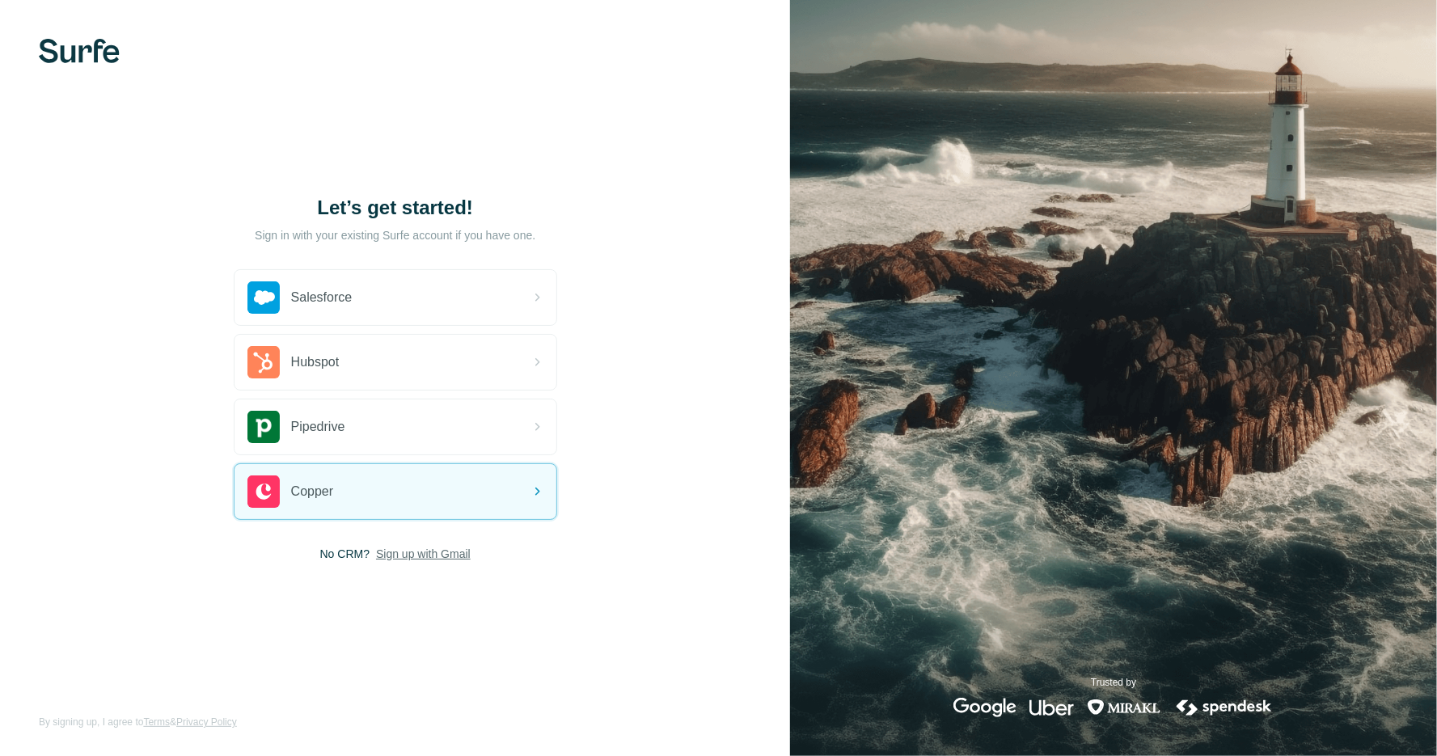
click at [401, 552] on span "Sign up with Gmail" at bounding box center [423, 554] width 95 height 16
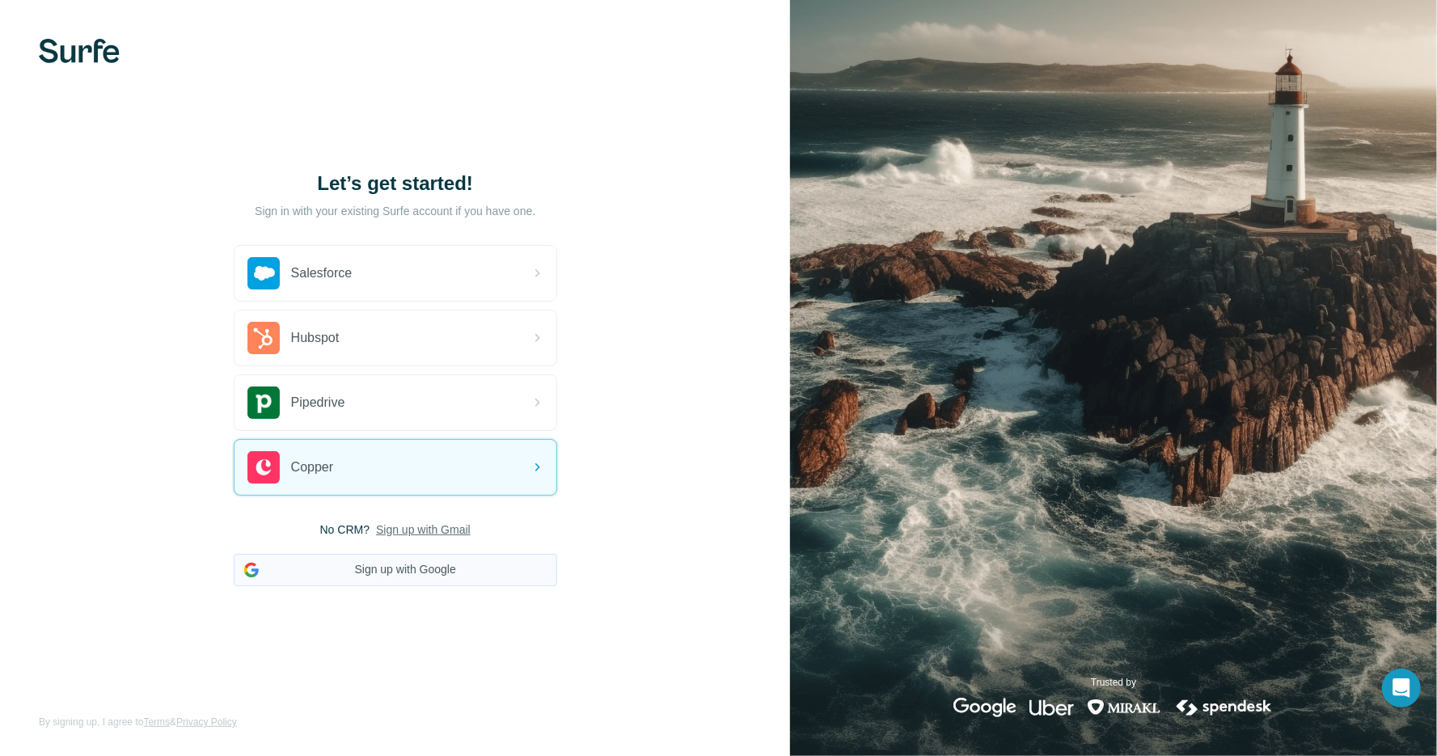
click at [450, 571] on button "Sign up with Google" at bounding box center [396, 570] width 324 height 32
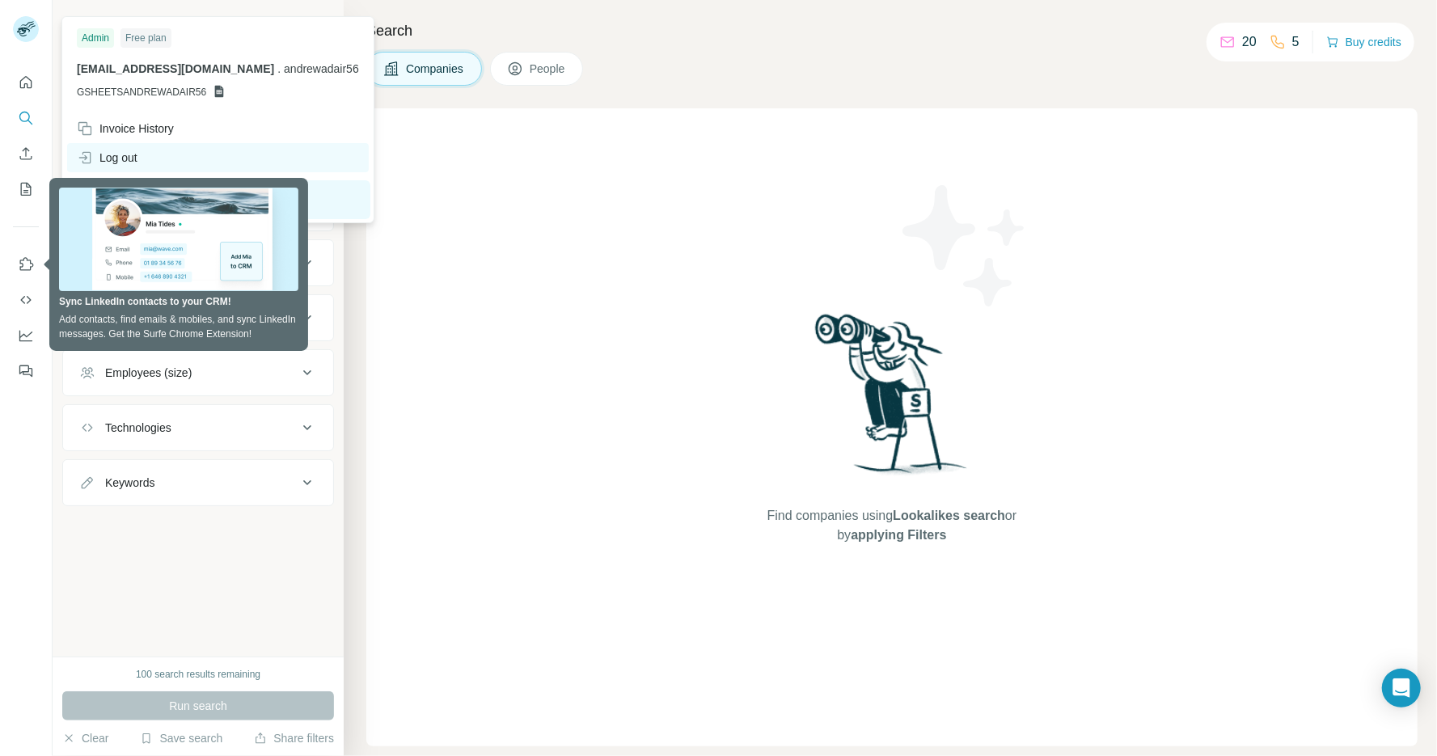
click at [123, 156] on div "Log out" at bounding box center [107, 158] width 61 height 16
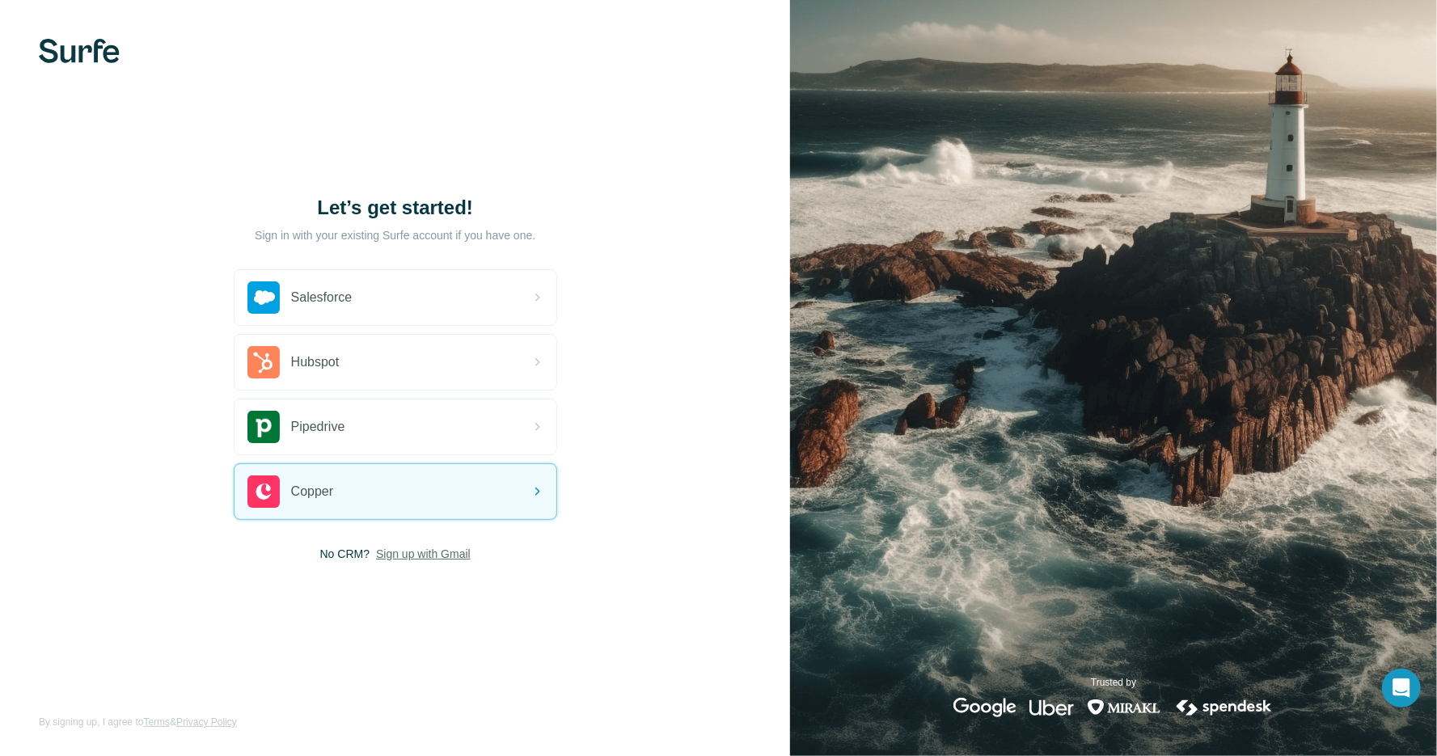
click at [406, 548] on span "Sign up with Gmail" at bounding box center [423, 554] width 95 height 16
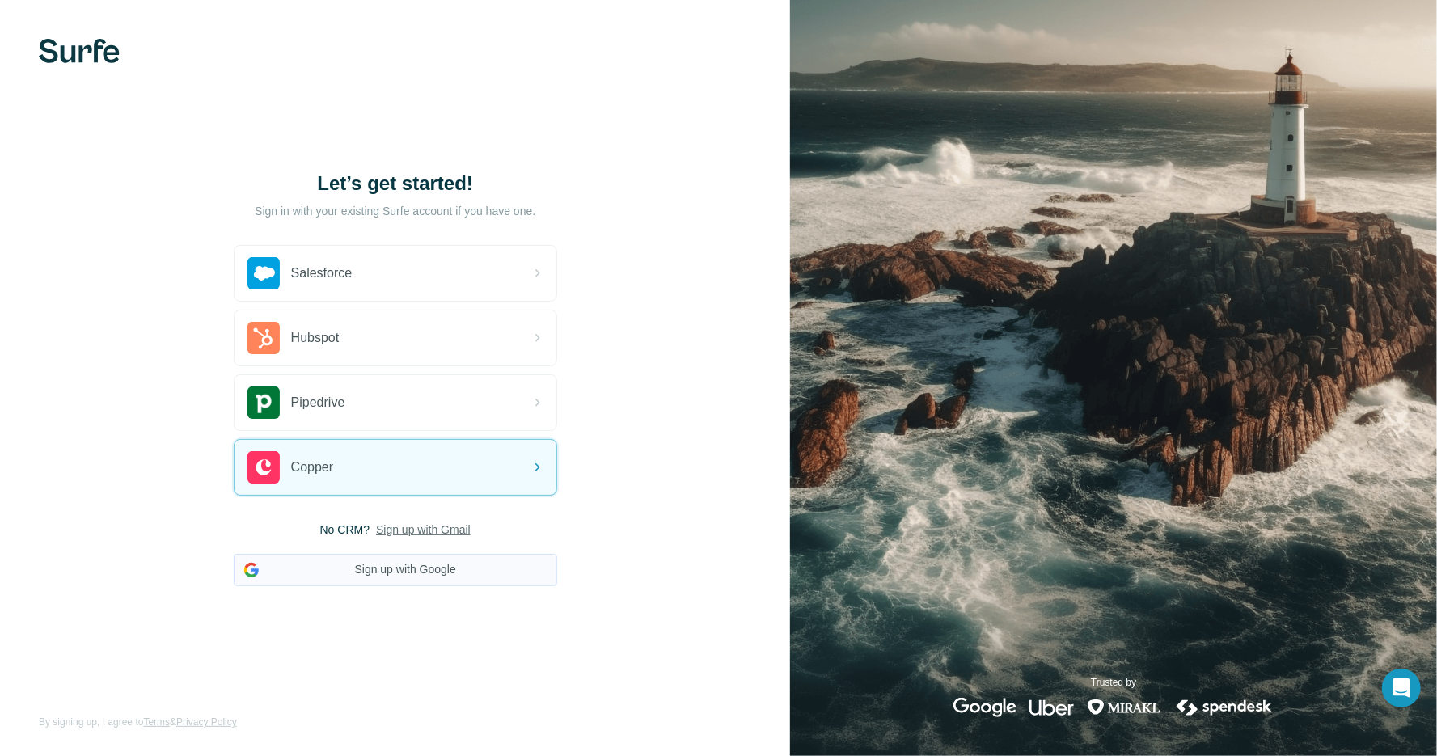
click at [428, 565] on button "Sign up with Google" at bounding box center [396, 570] width 324 height 32
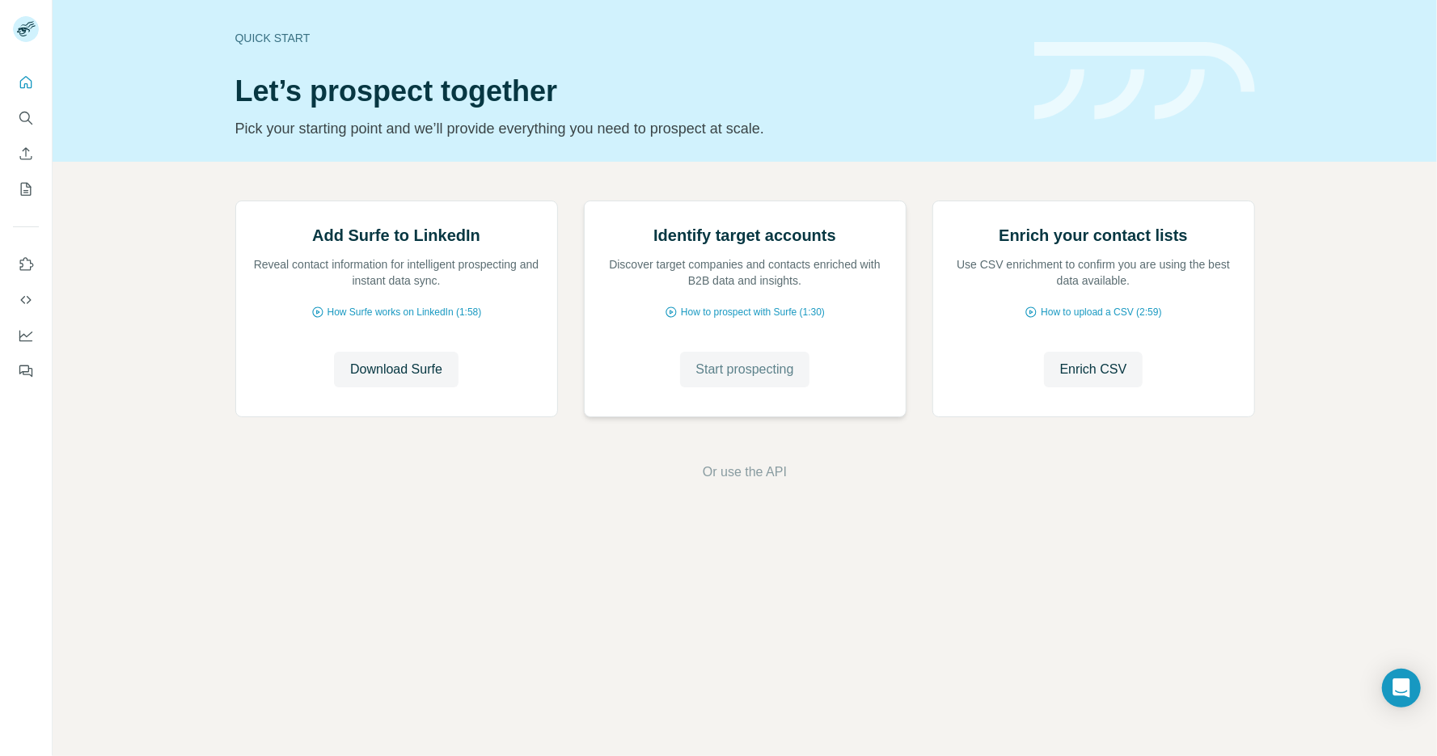
click at [735, 379] on span "Start prospecting" at bounding box center [745, 369] width 98 height 19
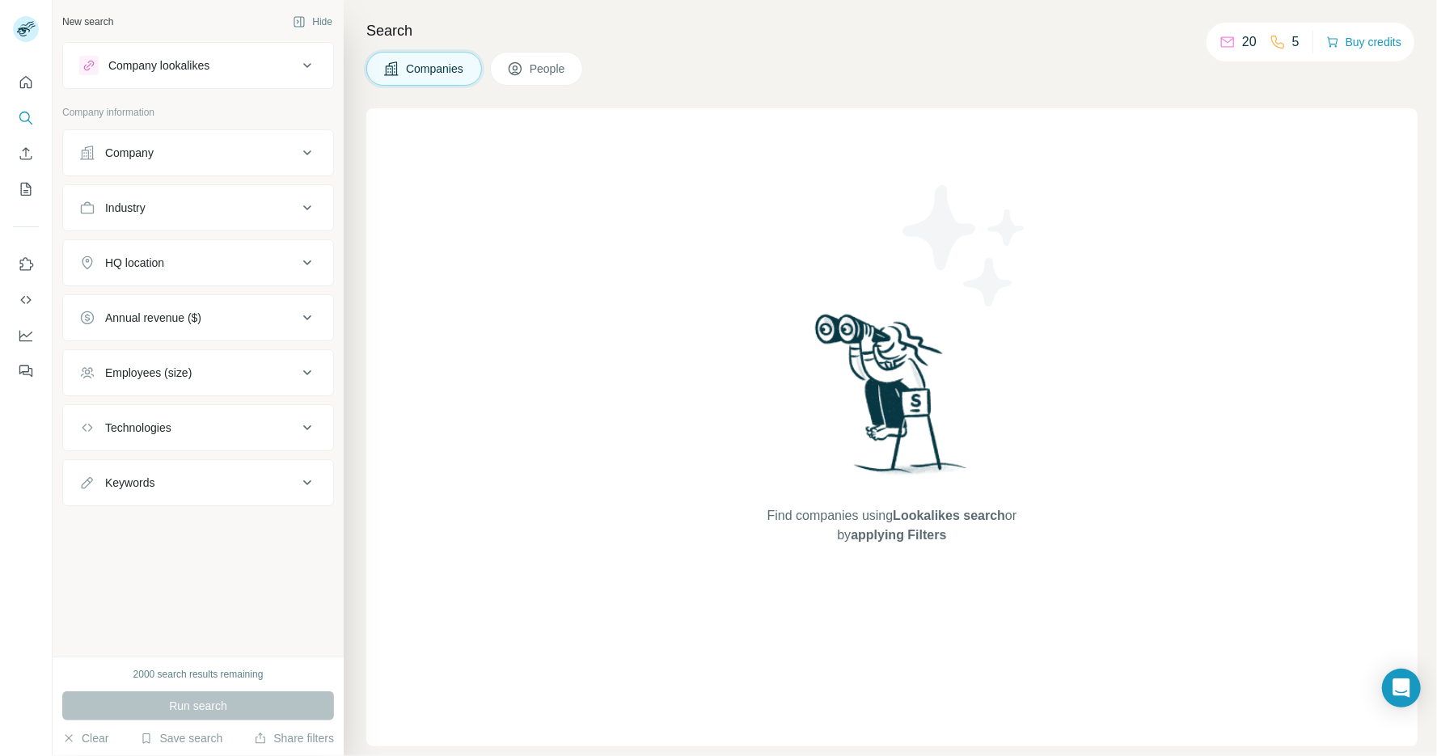
click at [182, 63] on div "Company lookalikes" at bounding box center [158, 65] width 101 height 16
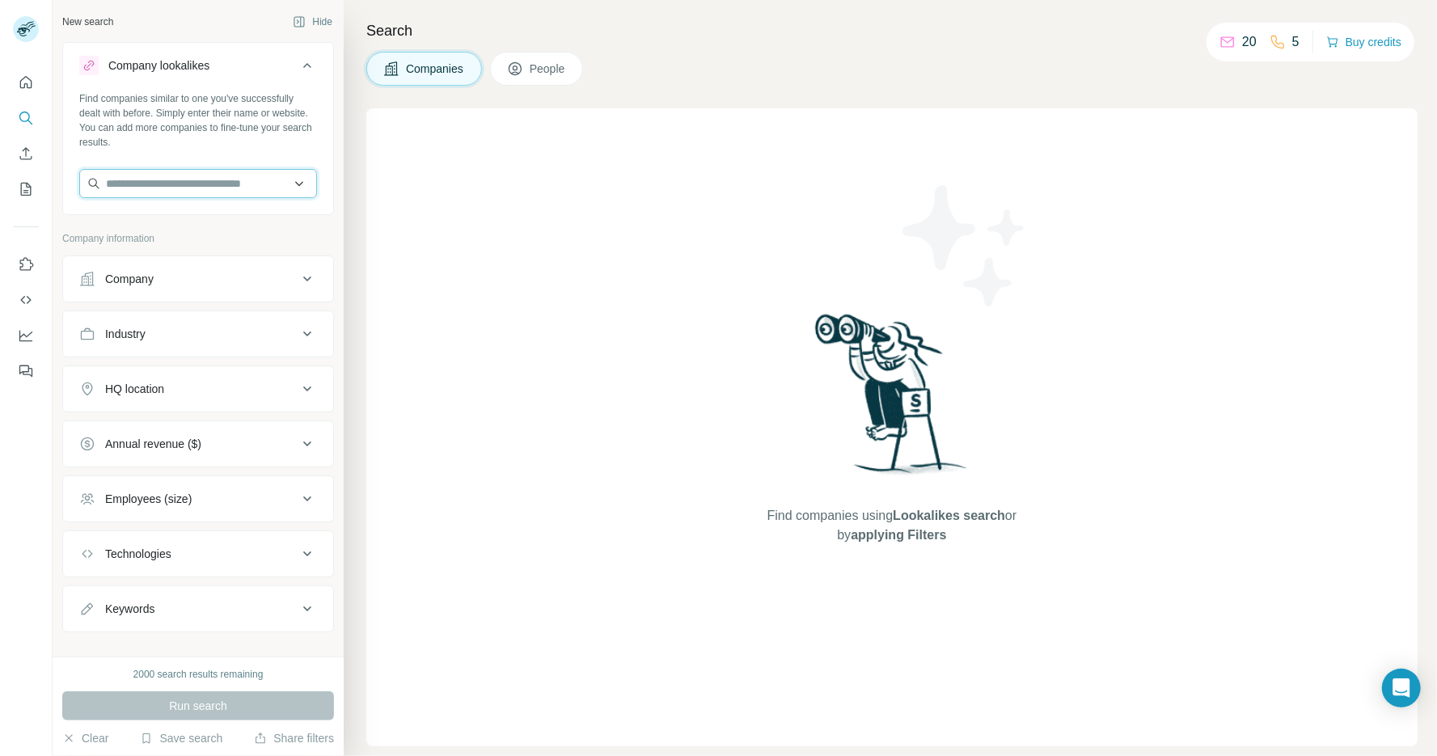
click at [171, 183] on input "text" at bounding box center [198, 183] width 238 height 29
paste input "**********"
type input "**********"
click at [211, 230] on p "[DOMAIN_NAME]" at bounding box center [181, 235] width 113 height 15
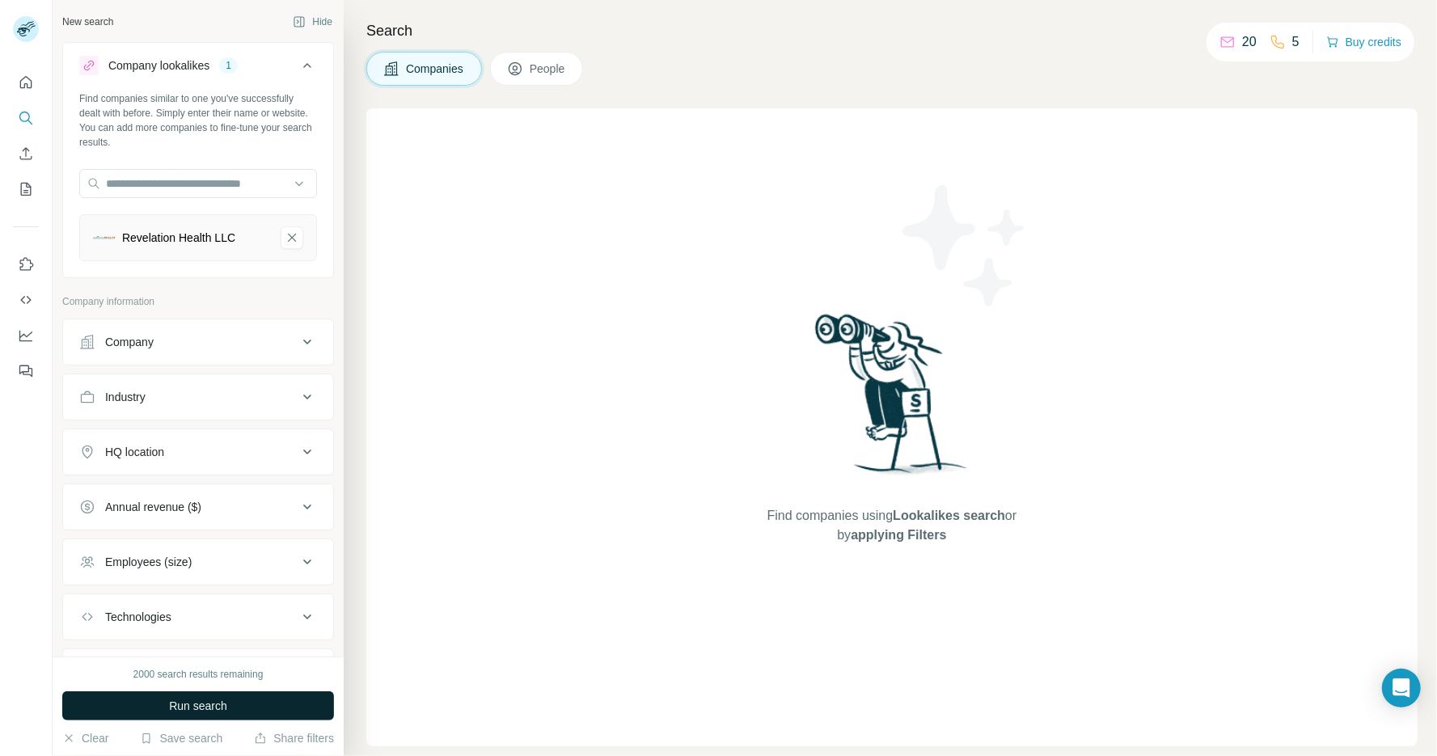
click at [212, 704] on span "Run search" at bounding box center [198, 706] width 58 height 16
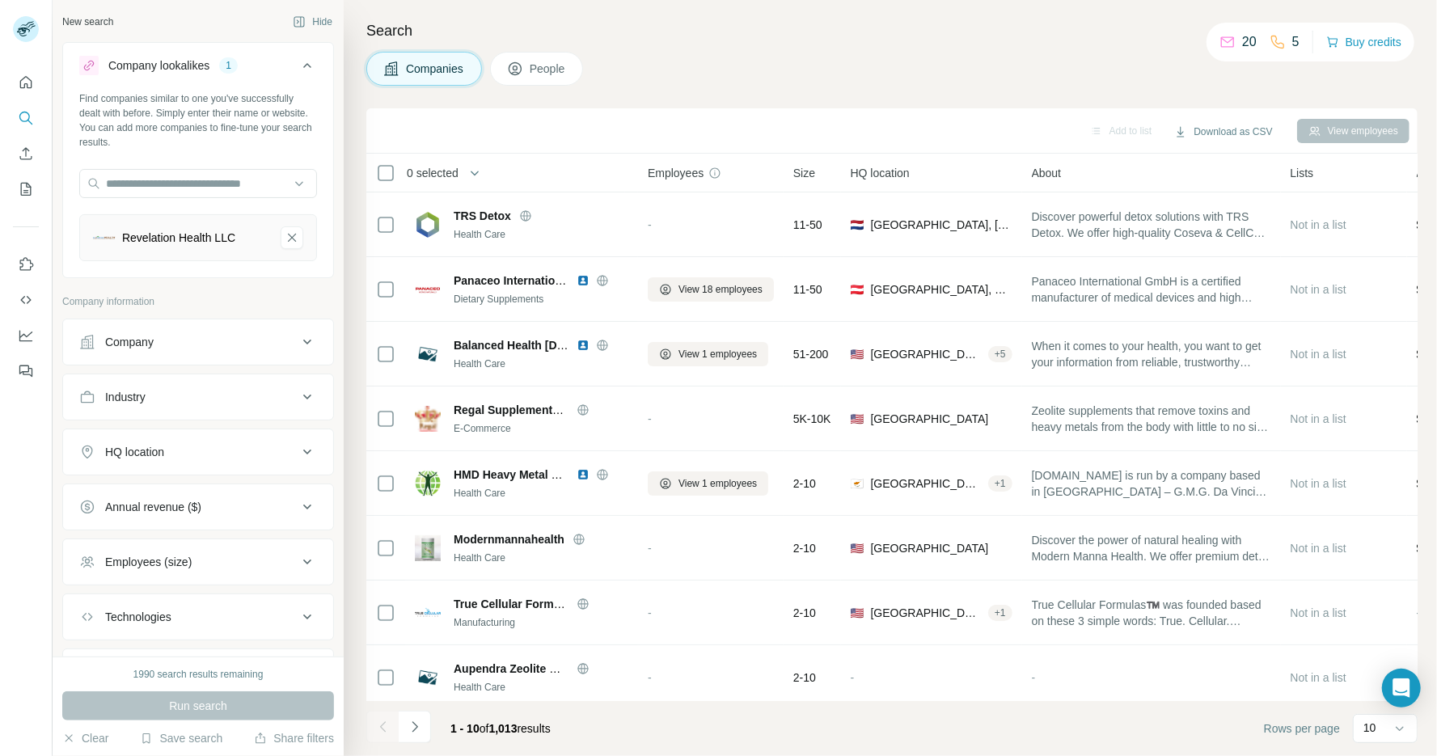
click at [205, 440] on button "HQ location" at bounding box center [198, 452] width 270 height 39
click at [127, 490] on input "text" at bounding box center [198, 492] width 238 height 29
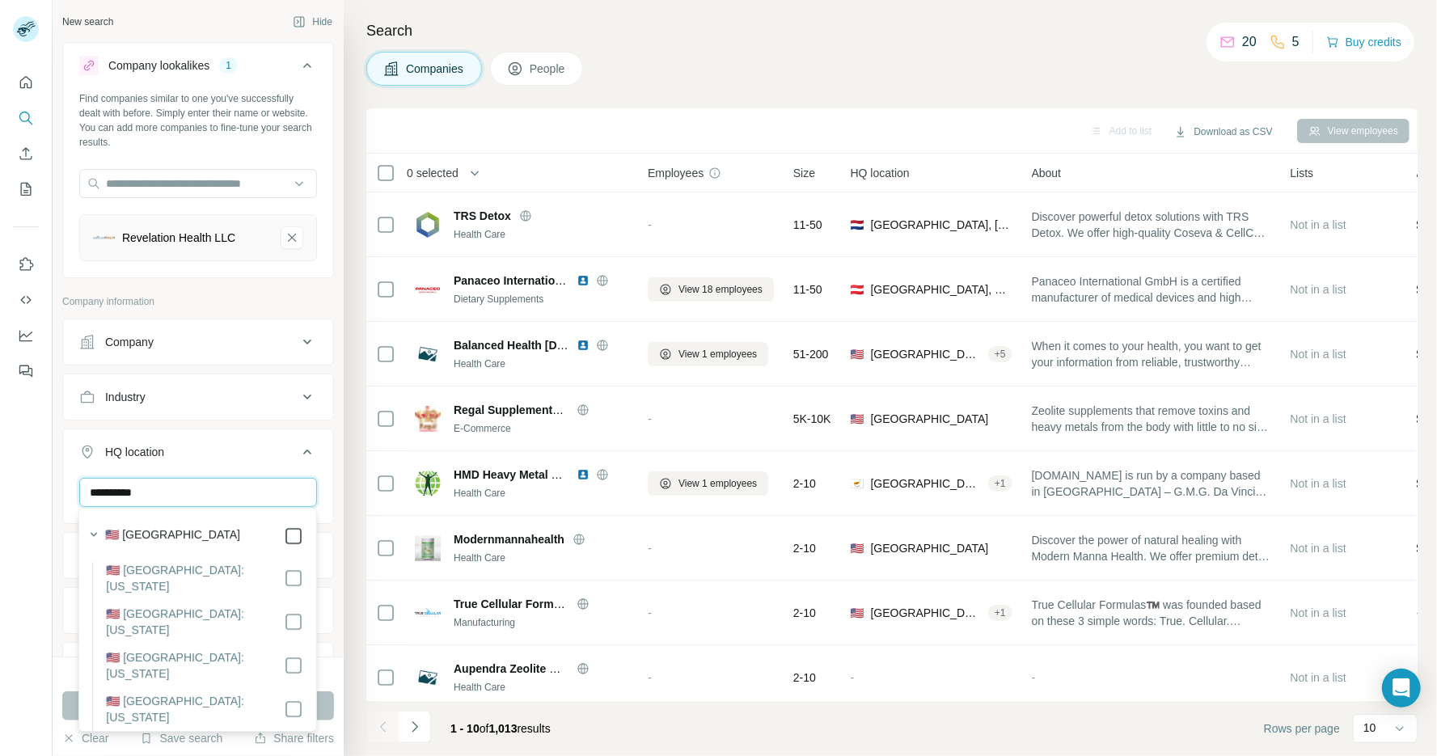
type input "**********"
click at [173, 392] on div "Industry" at bounding box center [188, 397] width 218 height 16
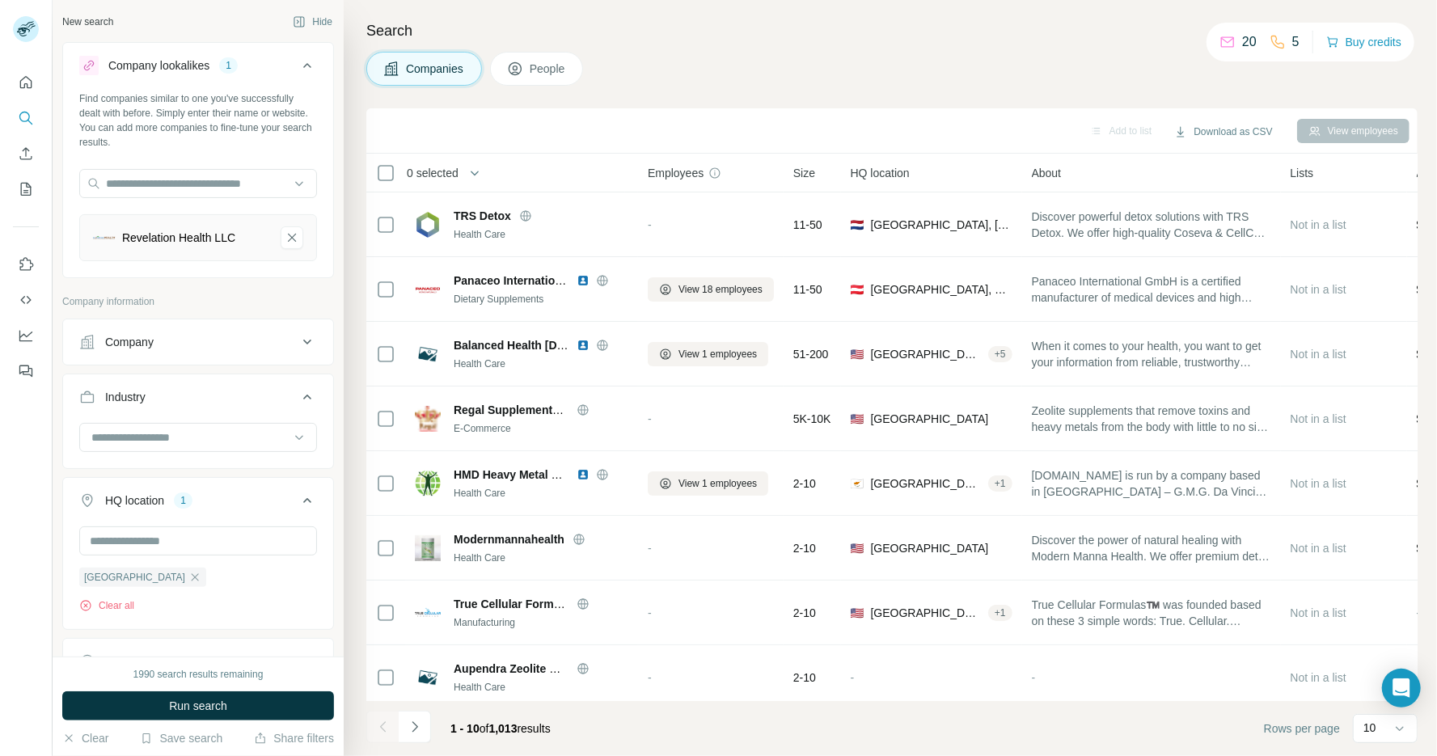
click at [161, 451] on div at bounding box center [198, 439] width 238 height 32
click at [187, 439] on input at bounding box center [190, 438] width 200 height 18
click at [148, 429] on input at bounding box center [190, 438] width 200 height 18
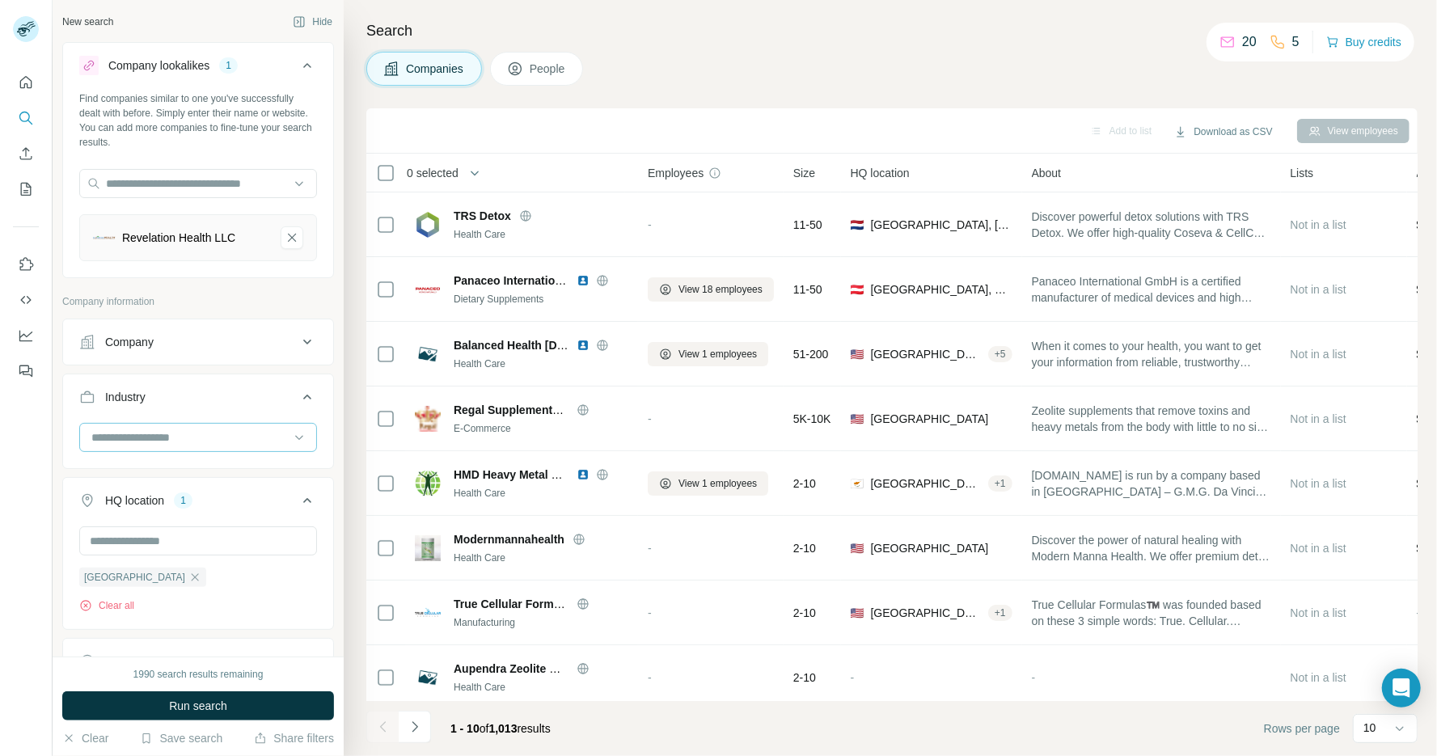
click at [148, 429] on input at bounding box center [190, 438] width 200 height 18
type input "***"
click at [147, 472] on div "Retail" at bounding box center [197, 472] width 211 height 16
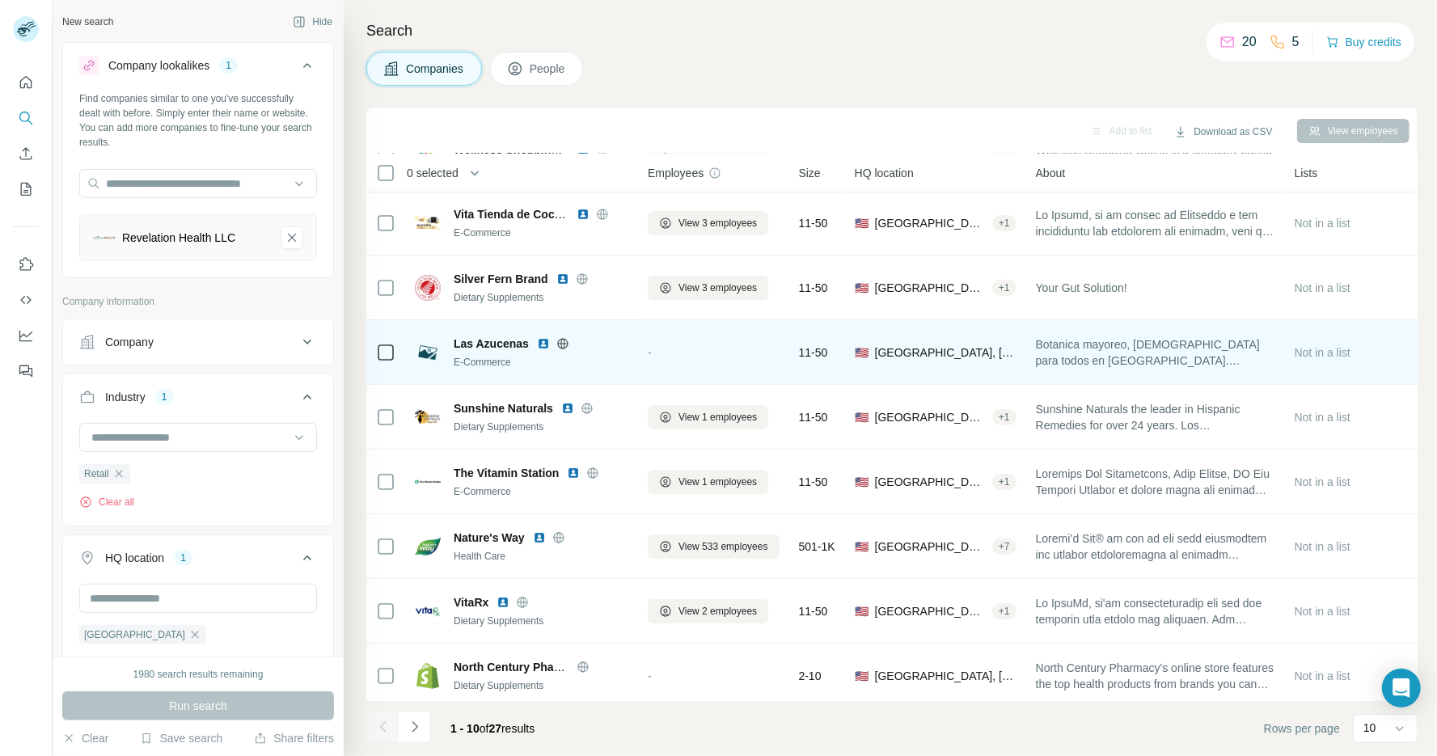
scroll to position [138, 0]
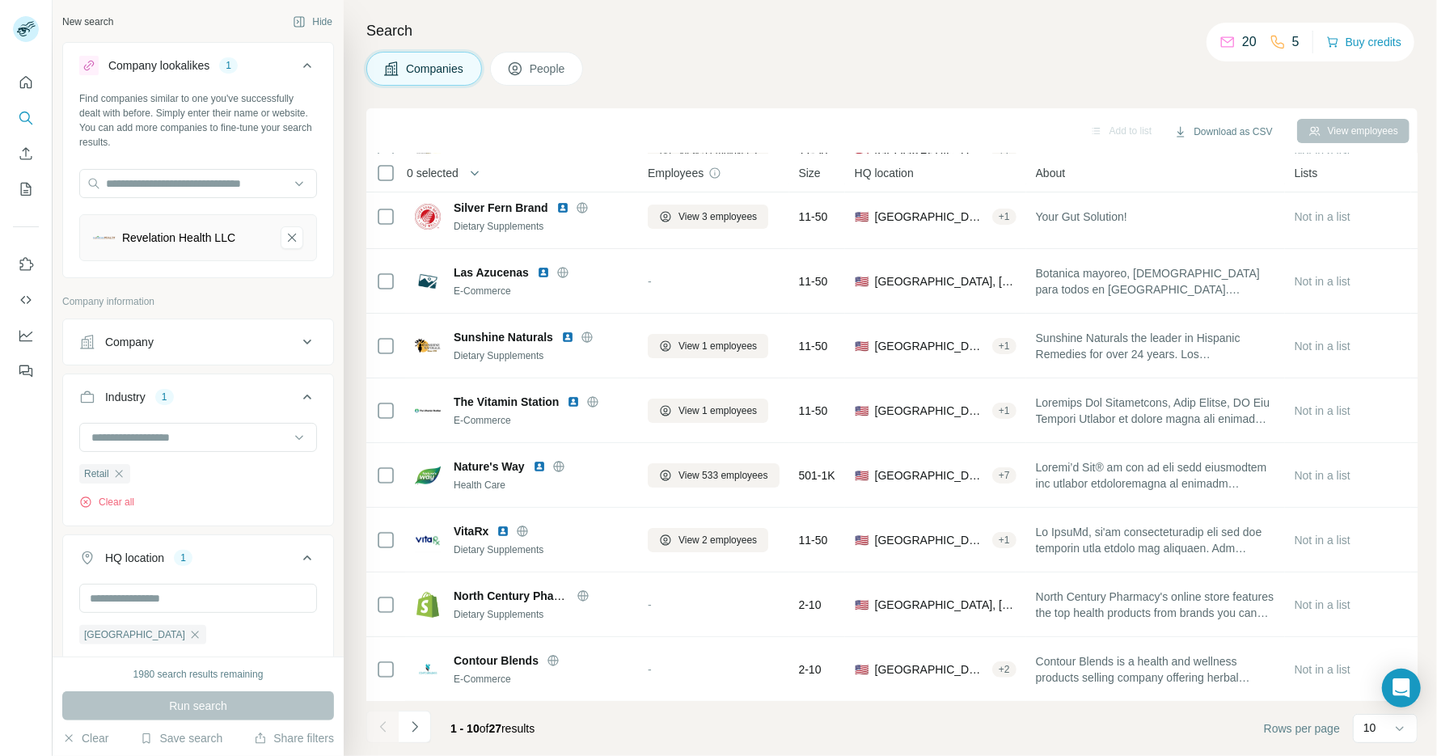
click at [423, 169] on span "0 selected" at bounding box center [433, 173] width 52 height 16
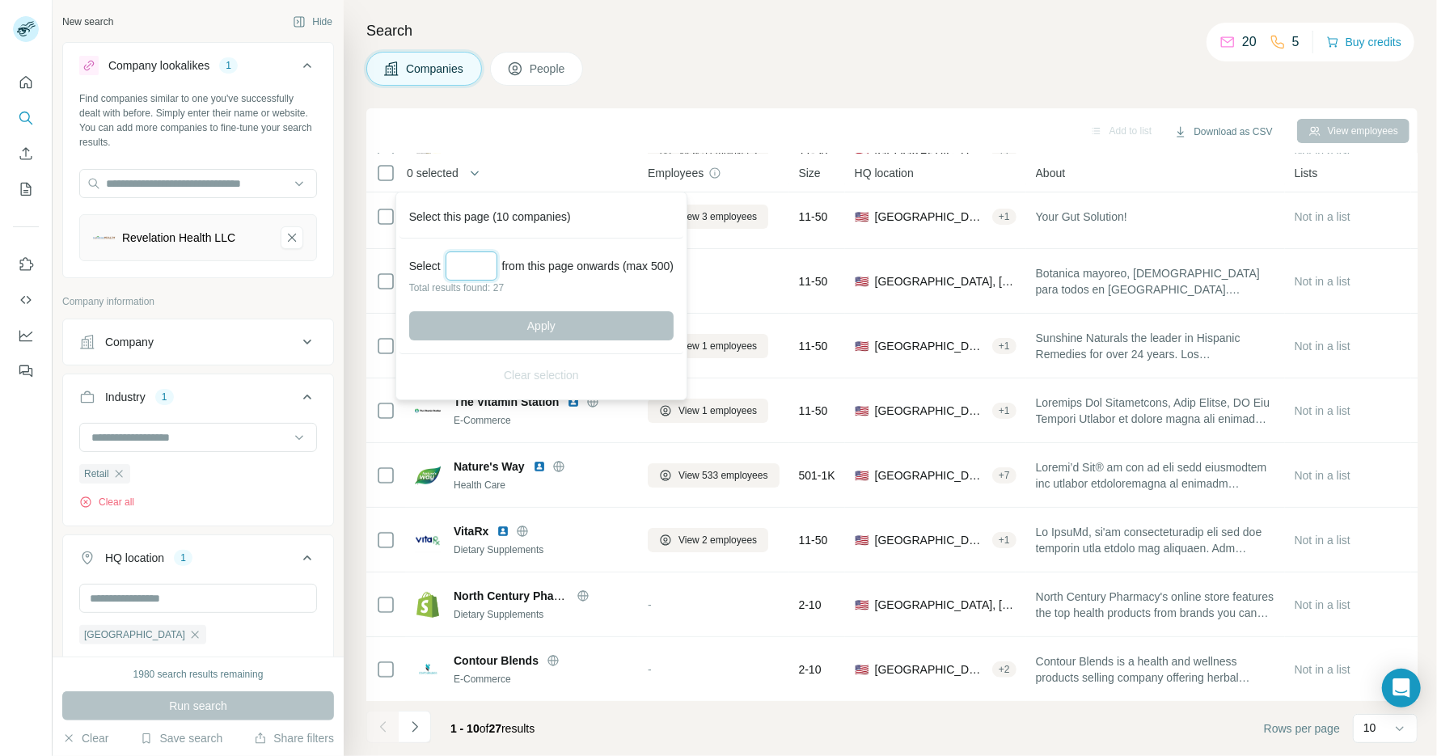
click at [467, 260] on input "Select a number (up to 500)" at bounding box center [472, 266] width 52 height 29
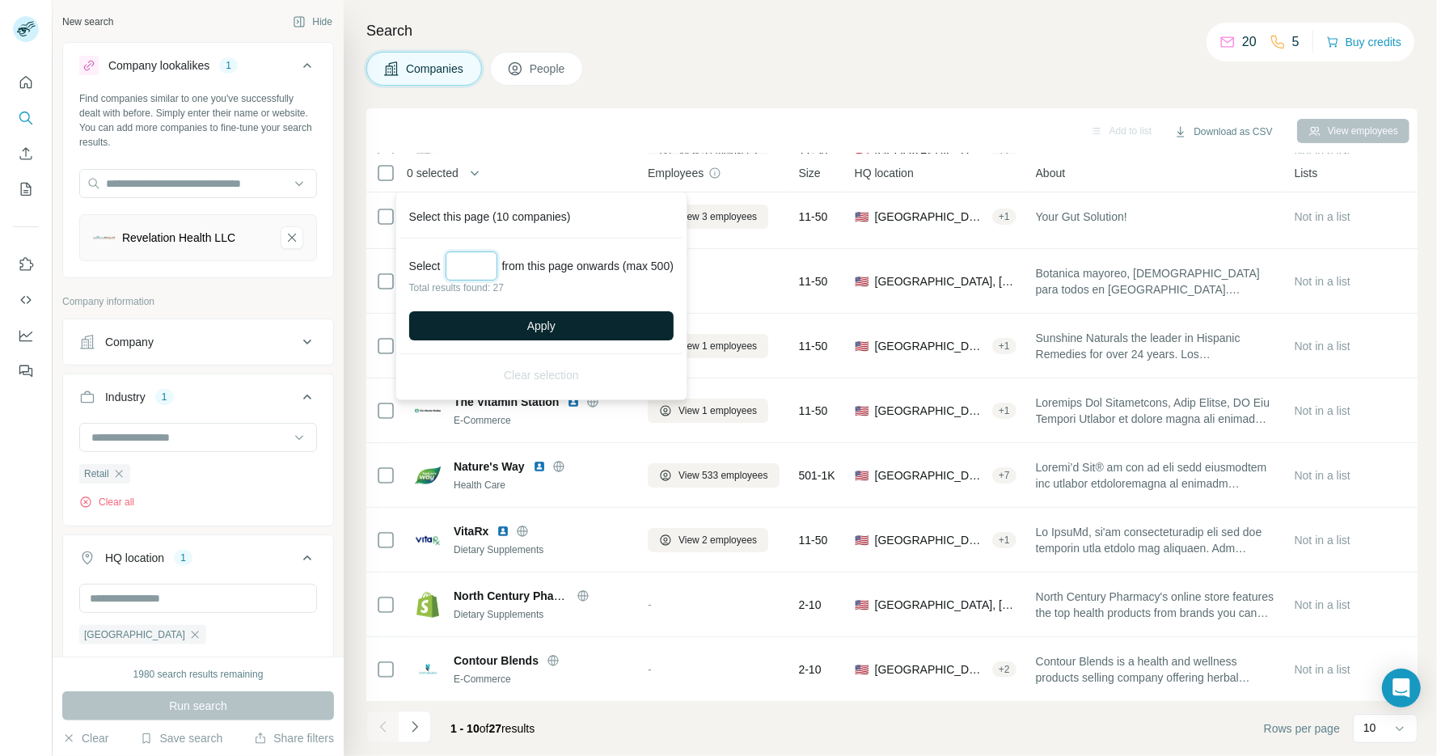
type input "**"
click at [503, 332] on button "Apply" at bounding box center [541, 325] width 264 height 29
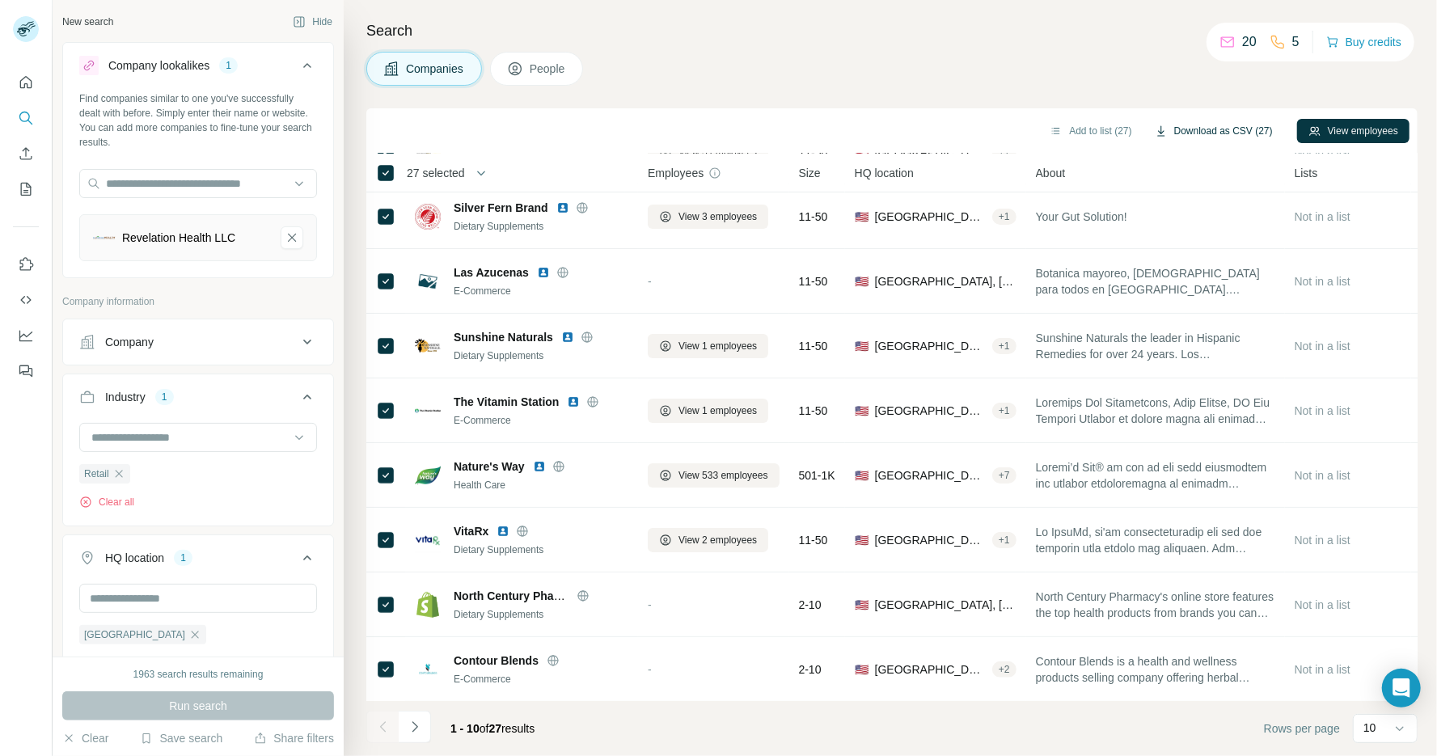
click at [1215, 138] on button "Download as CSV (27)" at bounding box center [1214, 131] width 141 height 24
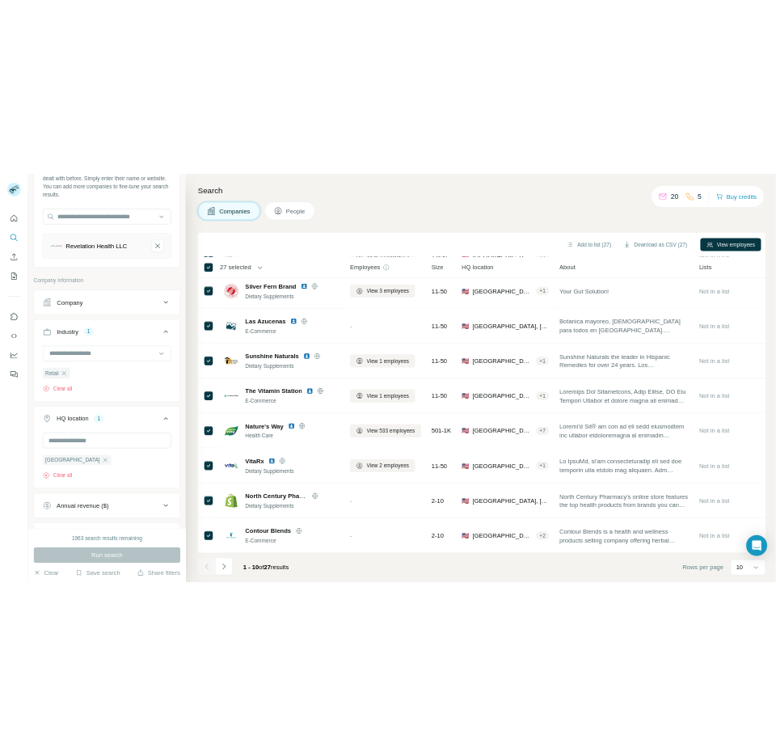
scroll to position [292, 0]
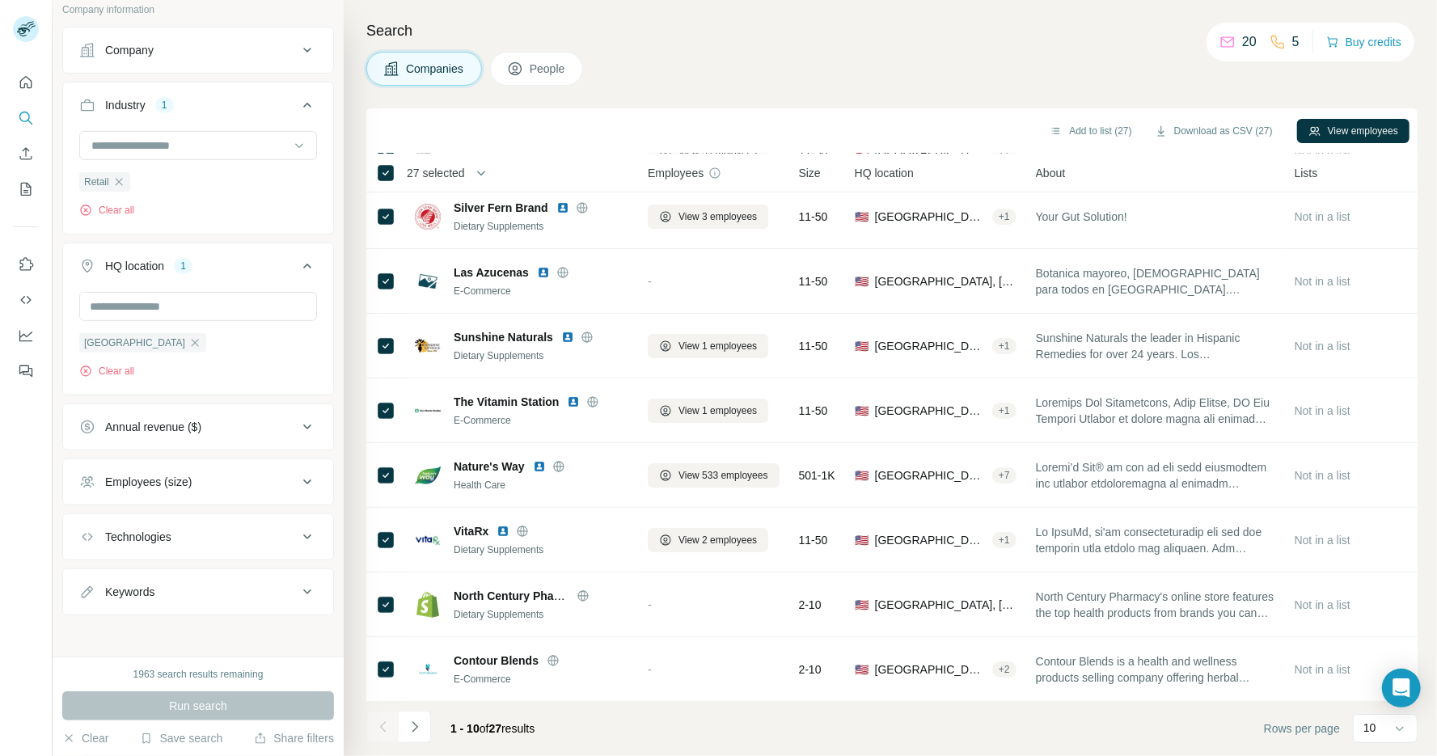
click at [1026, 87] on div "Search Companies People Add to list (27) Download as CSV (27) View employees 27…" at bounding box center [891, 378] width 1094 height 756
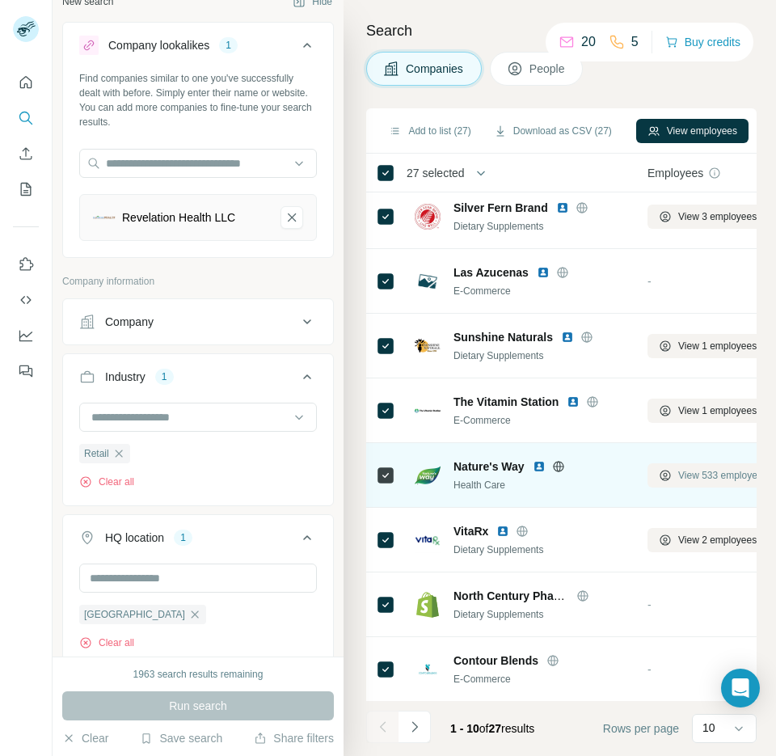
scroll to position [23, 0]
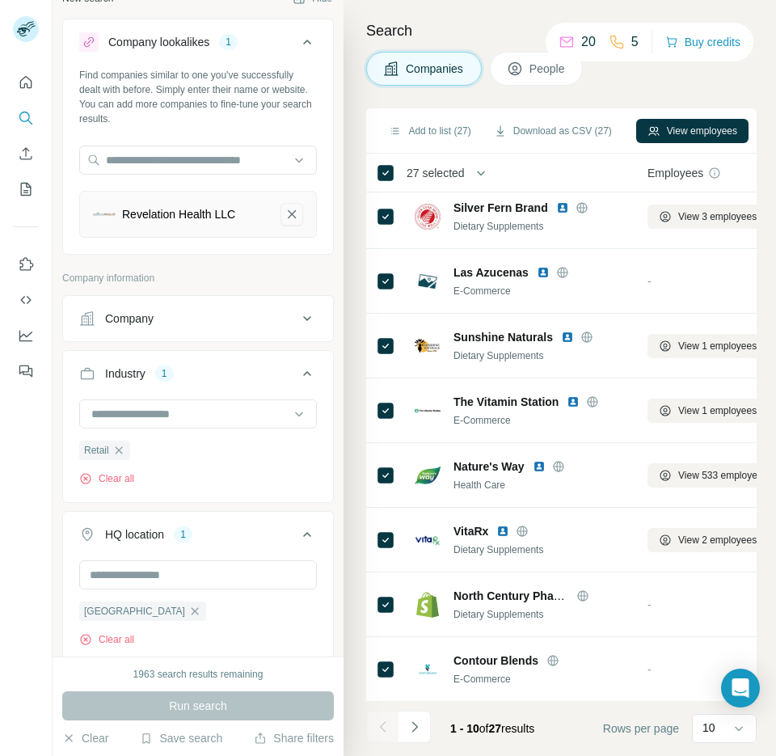
click at [293, 211] on icon "Revelation Health LLC-remove-button" at bounding box center [292, 214] width 8 height 8
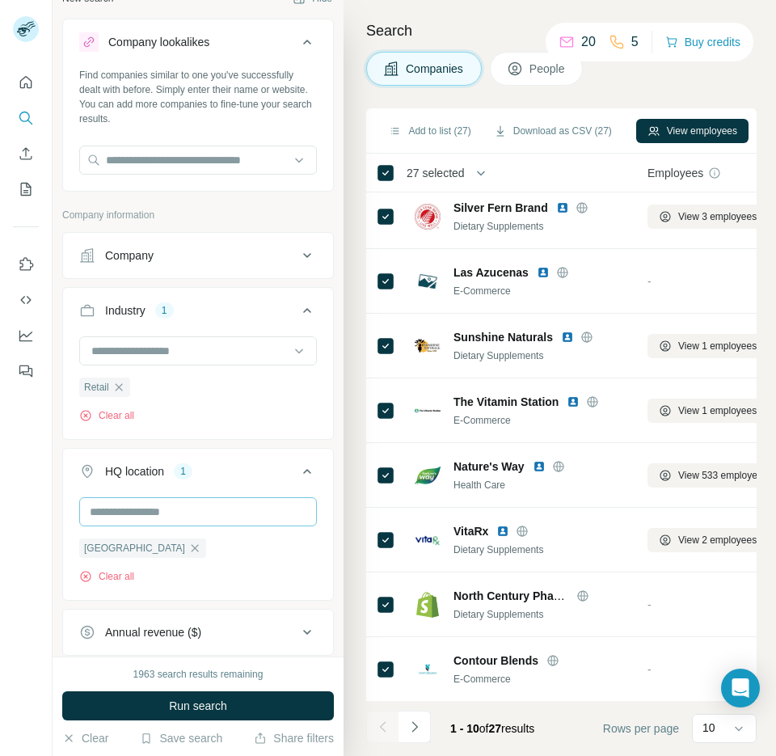
scroll to position [210, 0]
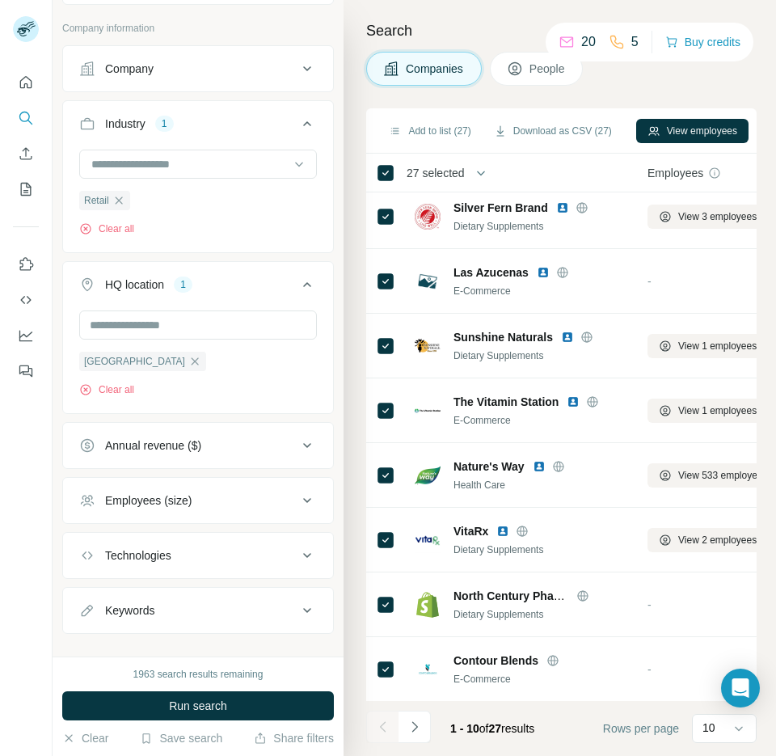
click at [169, 603] on div "Keywords" at bounding box center [188, 611] width 218 height 16
click at [161, 641] on input "text" at bounding box center [181, 651] width 205 height 29
type input "******"
click at [305, 643] on icon "button" at bounding box center [304, 651] width 16 height 16
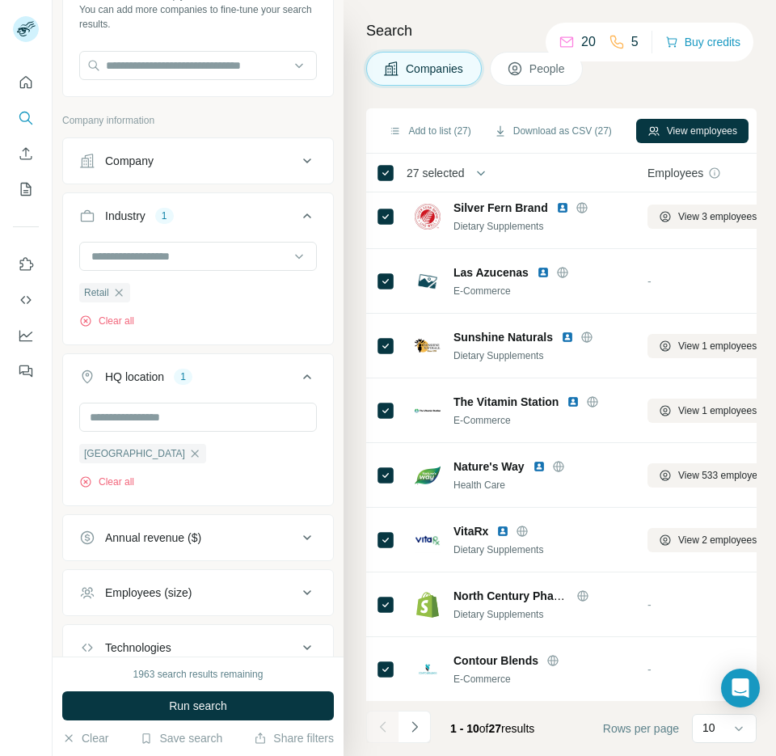
scroll to position [117, 0]
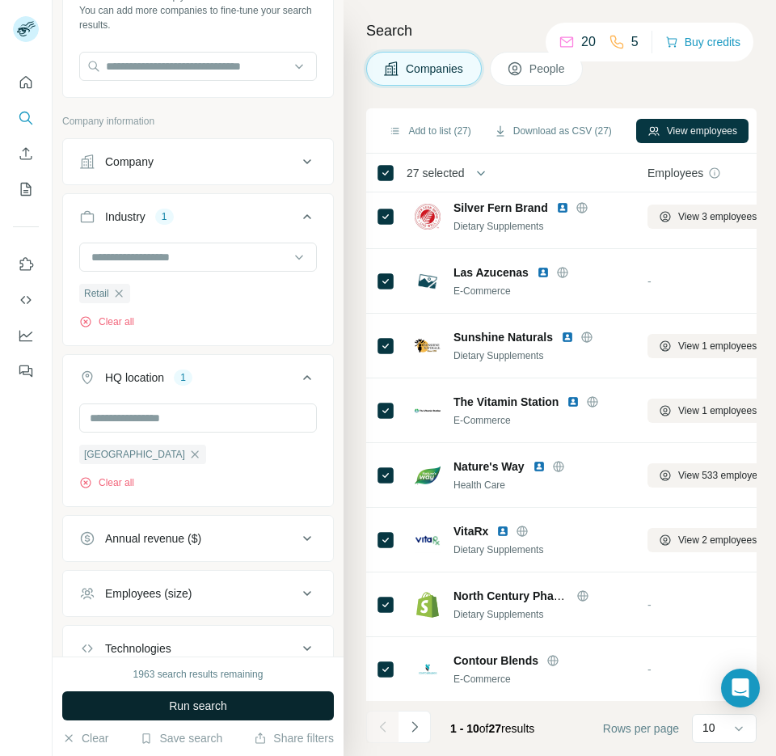
click at [181, 709] on span "Run search" at bounding box center [198, 706] width 58 height 16
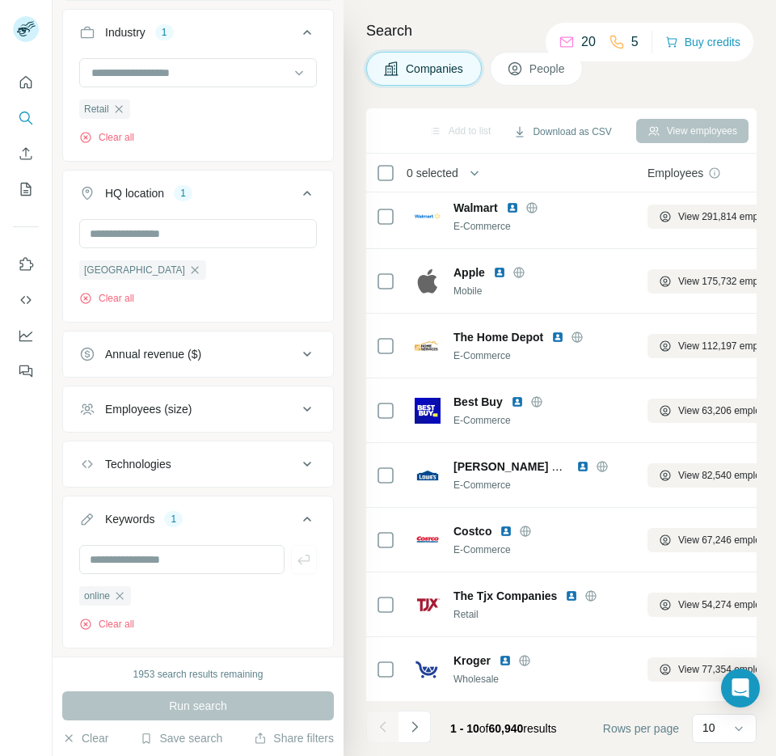
scroll to position [312, 0]
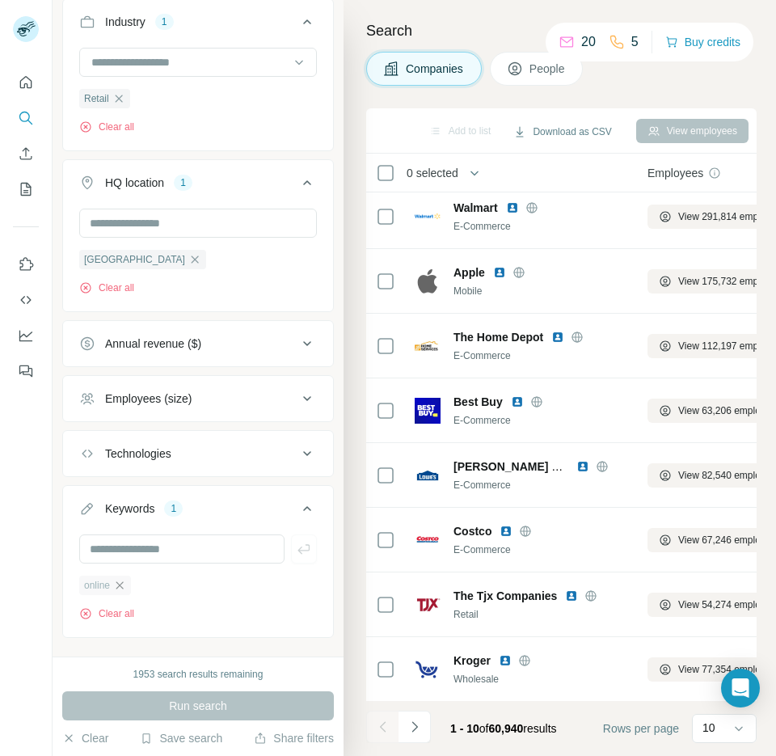
click at [121, 582] on icon "button" at bounding box center [119, 585] width 13 height 13
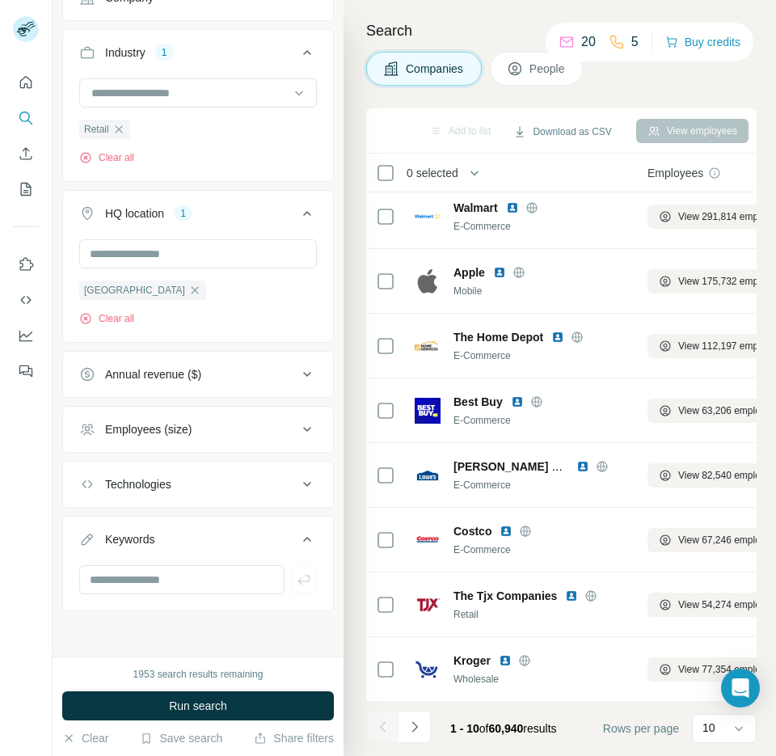
scroll to position [278, 0]
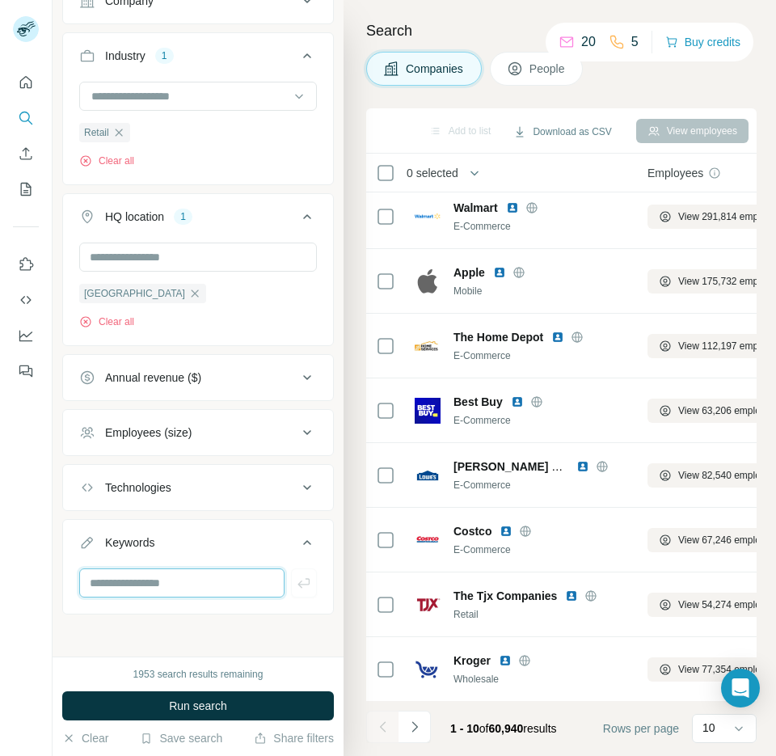
click at [124, 582] on input "text" at bounding box center [181, 583] width 205 height 29
type input "*******"
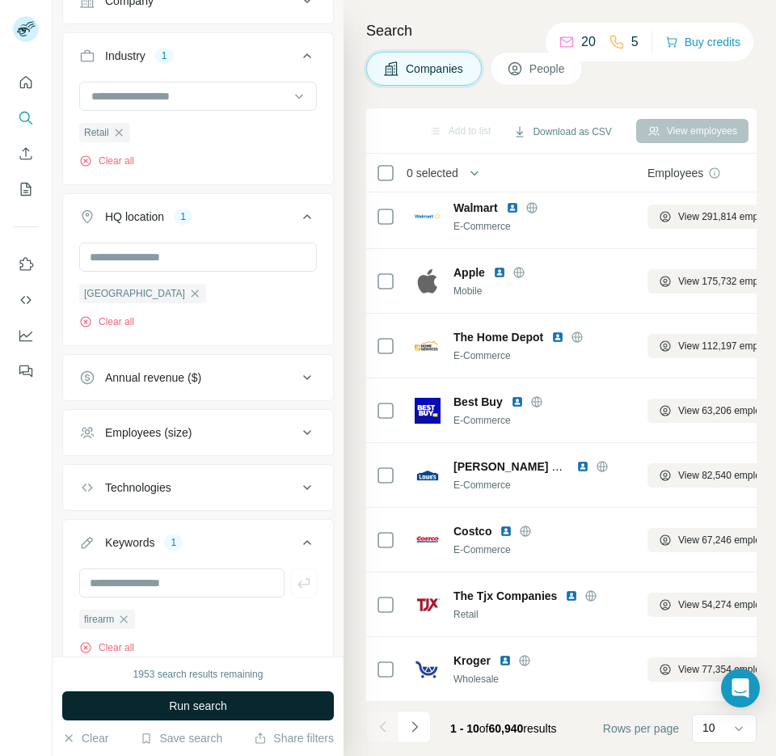
click at [130, 702] on button "Run search" at bounding box center [198, 706] width 272 height 29
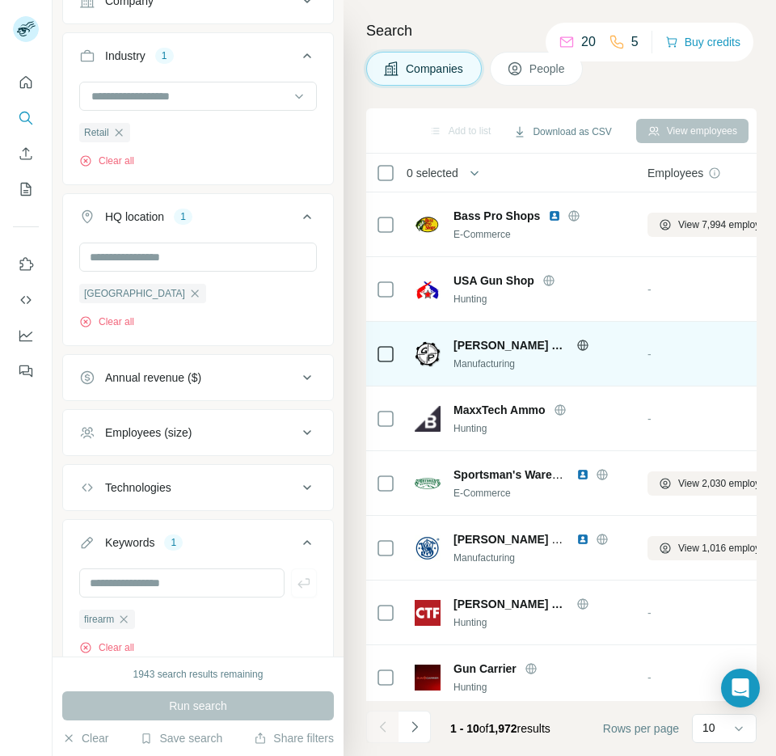
scroll to position [138, 0]
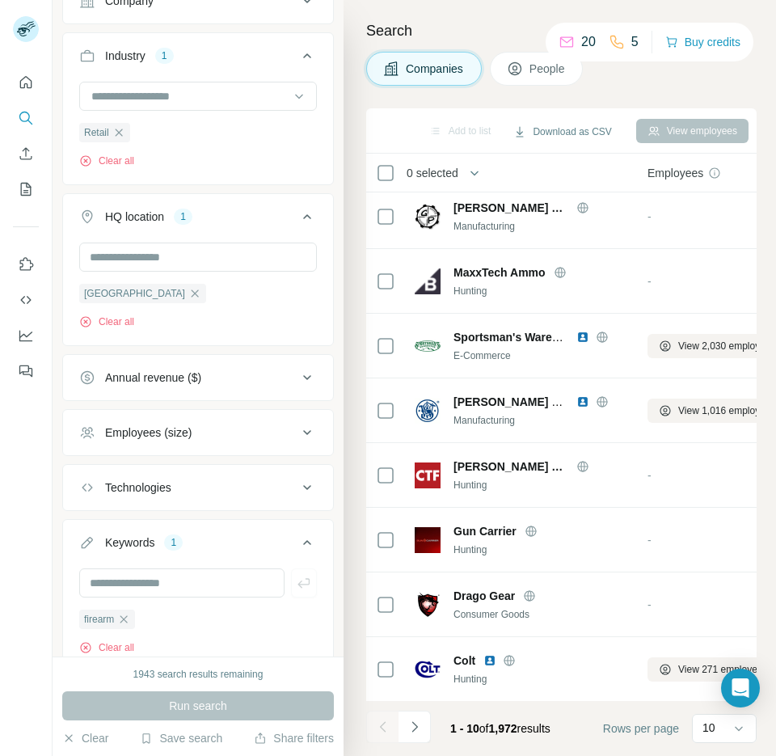
click at [196, 382] on div "Annual revenue ($)" at bounding box center [153, 378] width 96 height 16
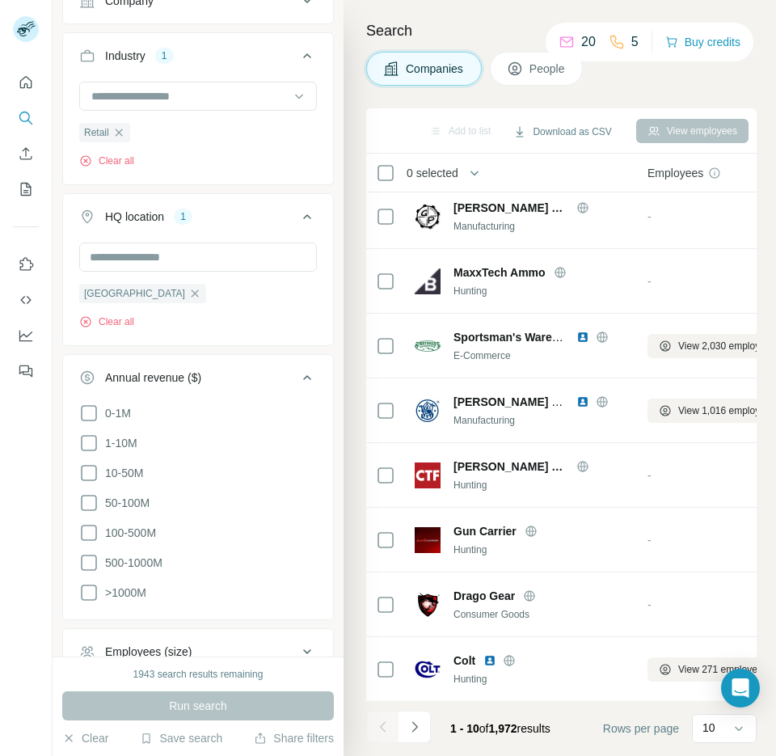
click at [196, 382] on div "Annual revenue ($)" at bounding box center [153, 378] width 96 height 16
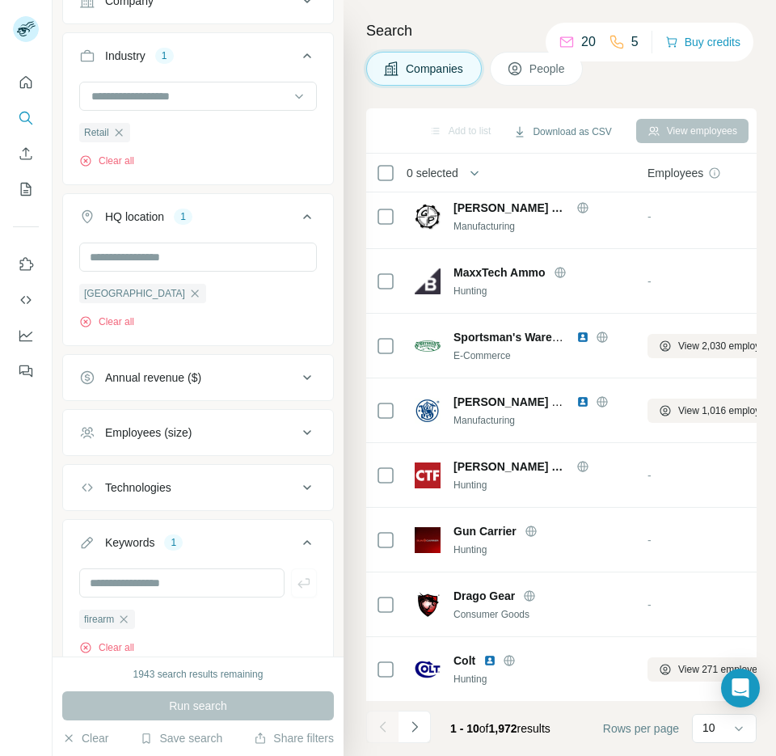
scroll to position [0, 0]
